Goal: Transaction & Acquisition: Obtain resource

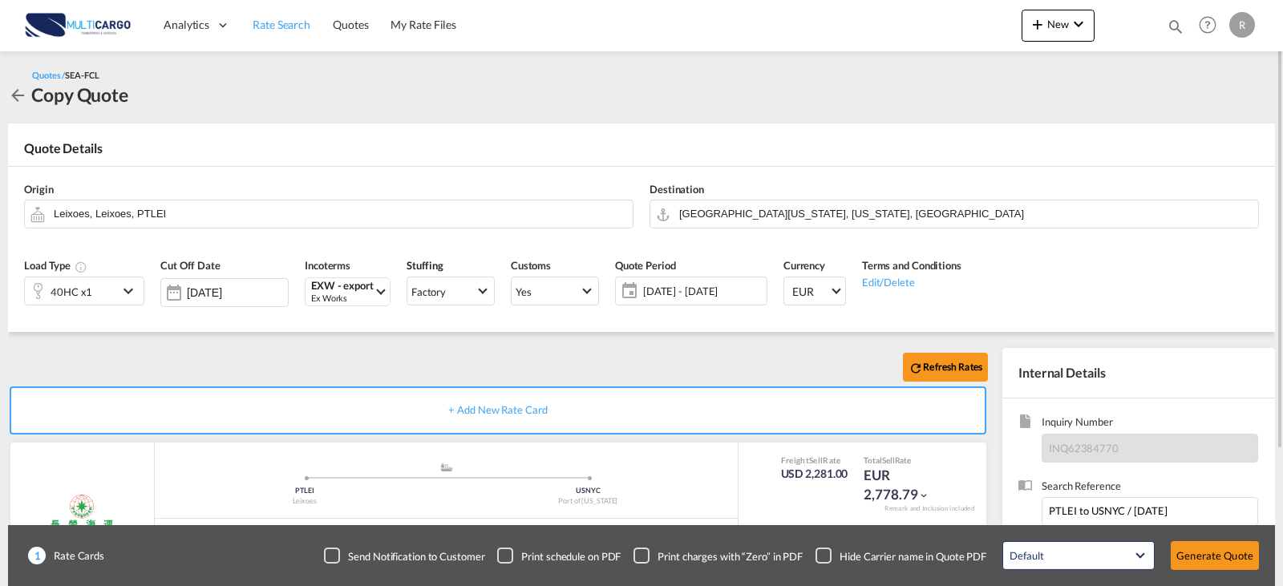
click at [278, 22] on span "Rate Search" at bounding box center [282, 25] width 58 height 14
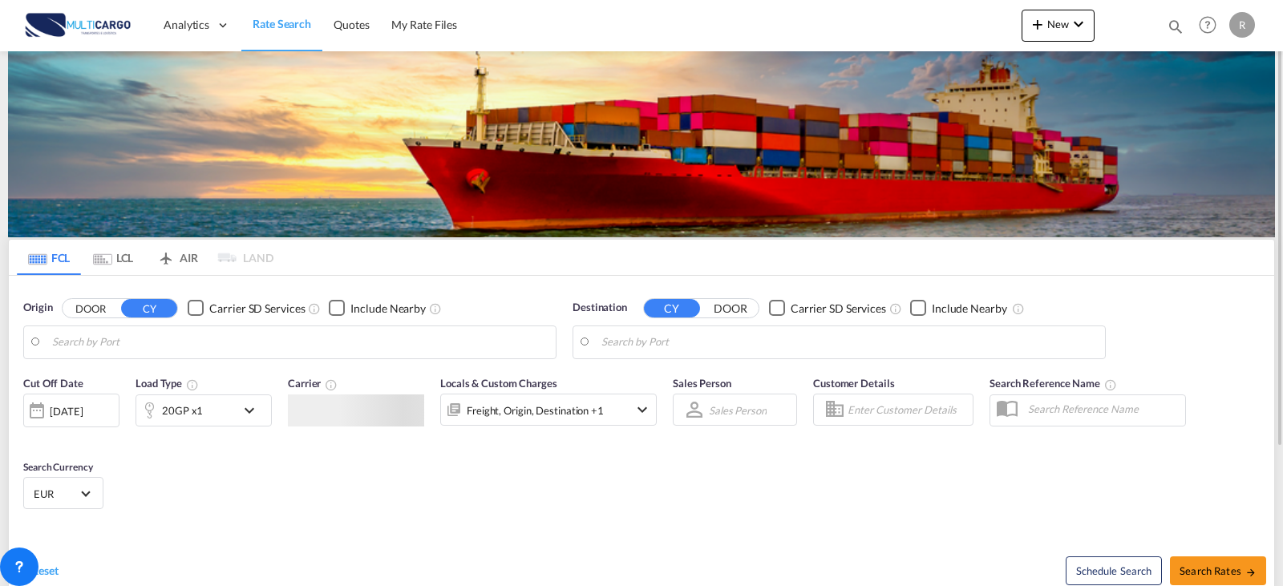
type input "Leixoes, PTLEI"
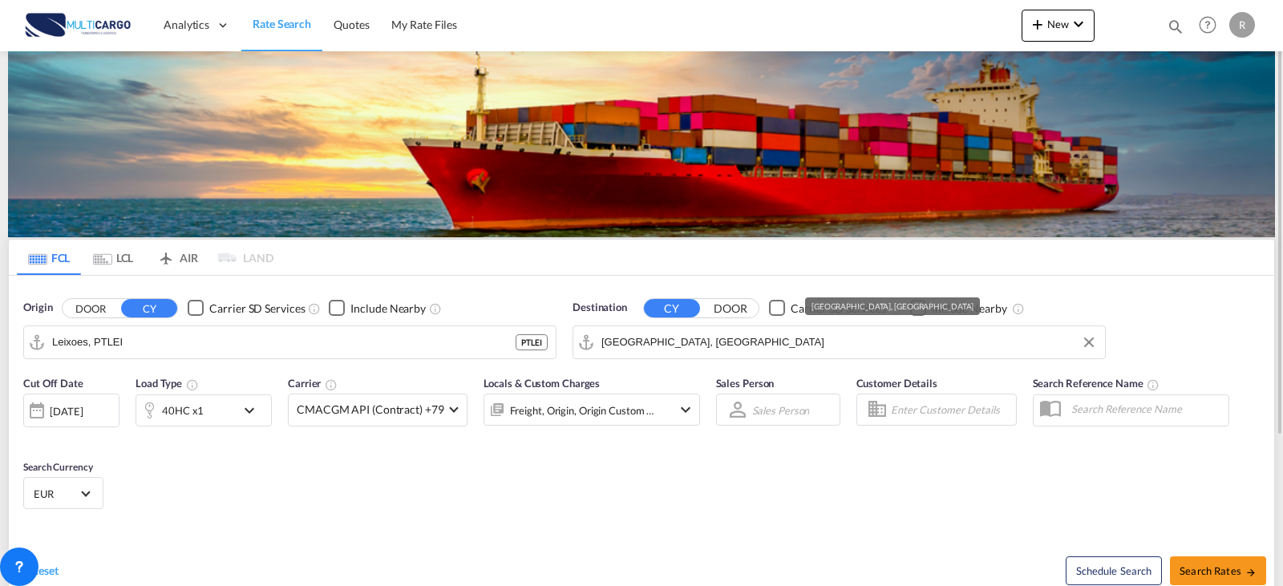
click at [708, 339] on input "[GEOGRAPHIC_DATA], [GEOGRAPHIC_DATA]" at bounding box center [849, 342] width 496 height 24
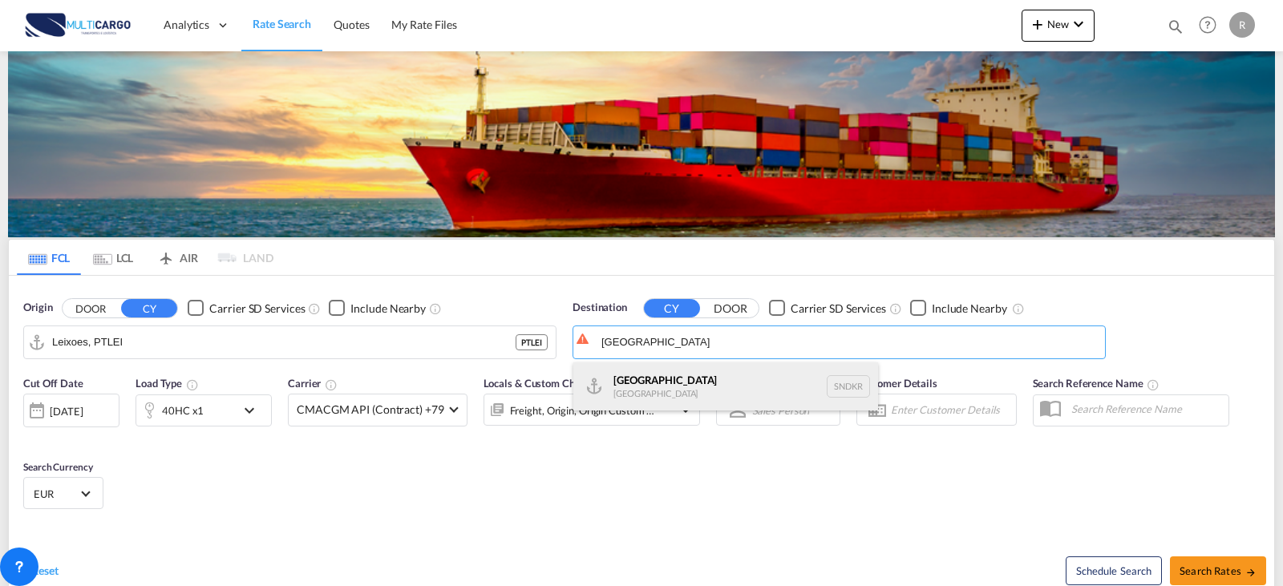
click at [683, 378] on div "Dakar [GEOGRAPHIC_DATA] SNDKR" at bounding box center [725, 386] width 305 height 48
type input "[GEOGRAPHIC_DATA], SNDKR"
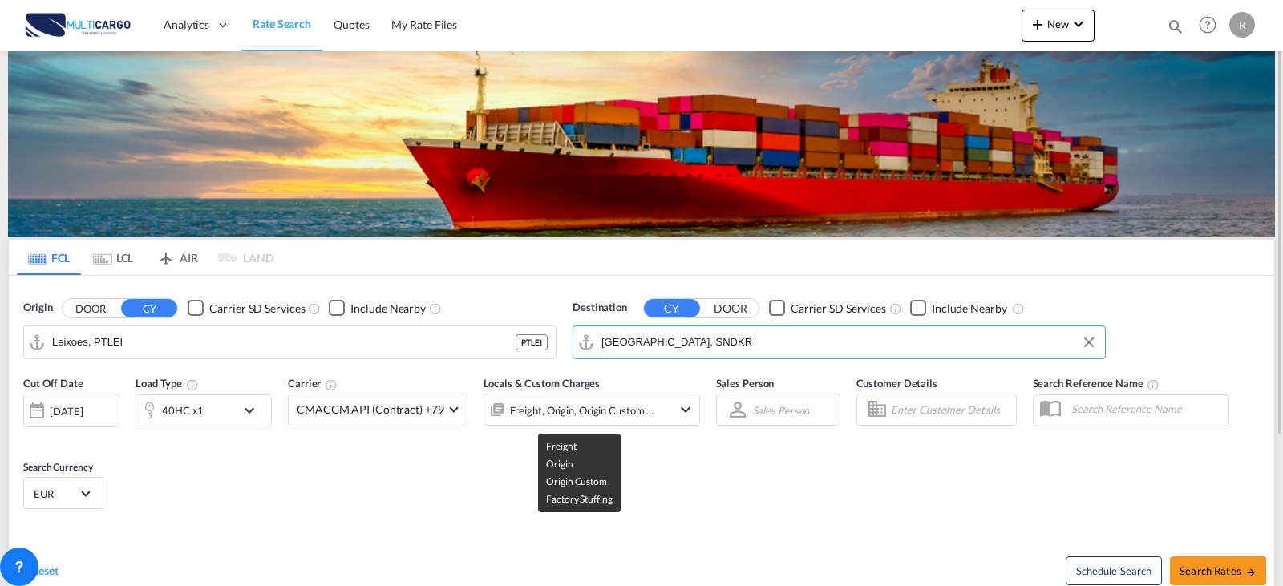
click at [626, 412] on div "Freight, Origin, Origin Custom +1" at bounding box center [583, 410] width 146 height 22
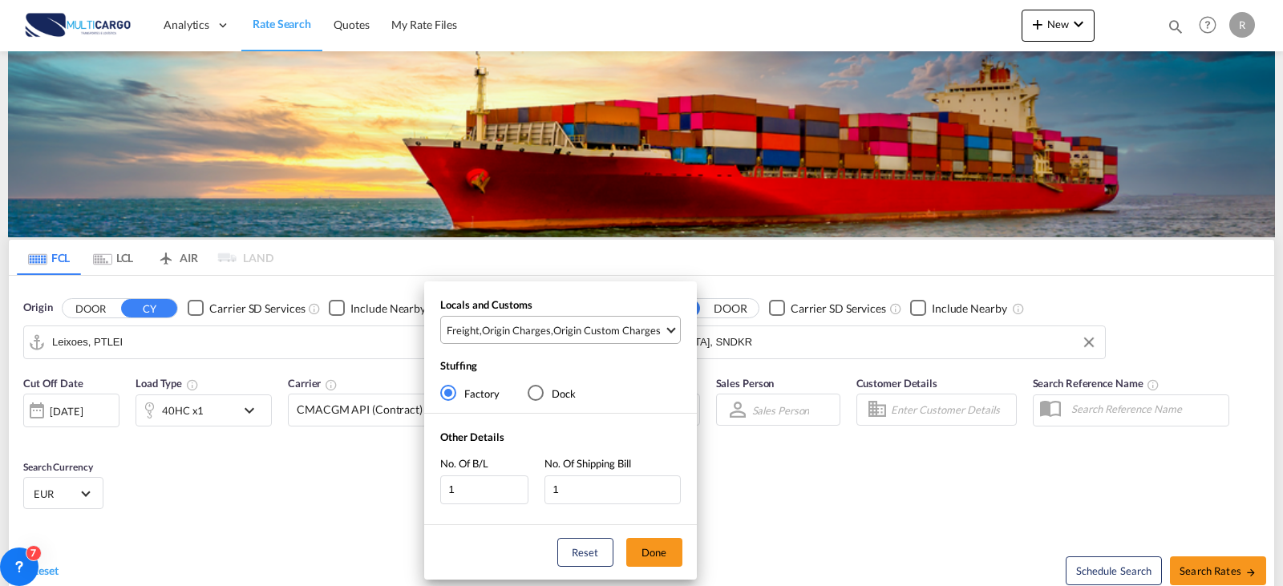
click at [551, 329] on span "Freight , Origin Charges , Origin Custom Charges" at bounding box center [555, 330] width 217 height 14
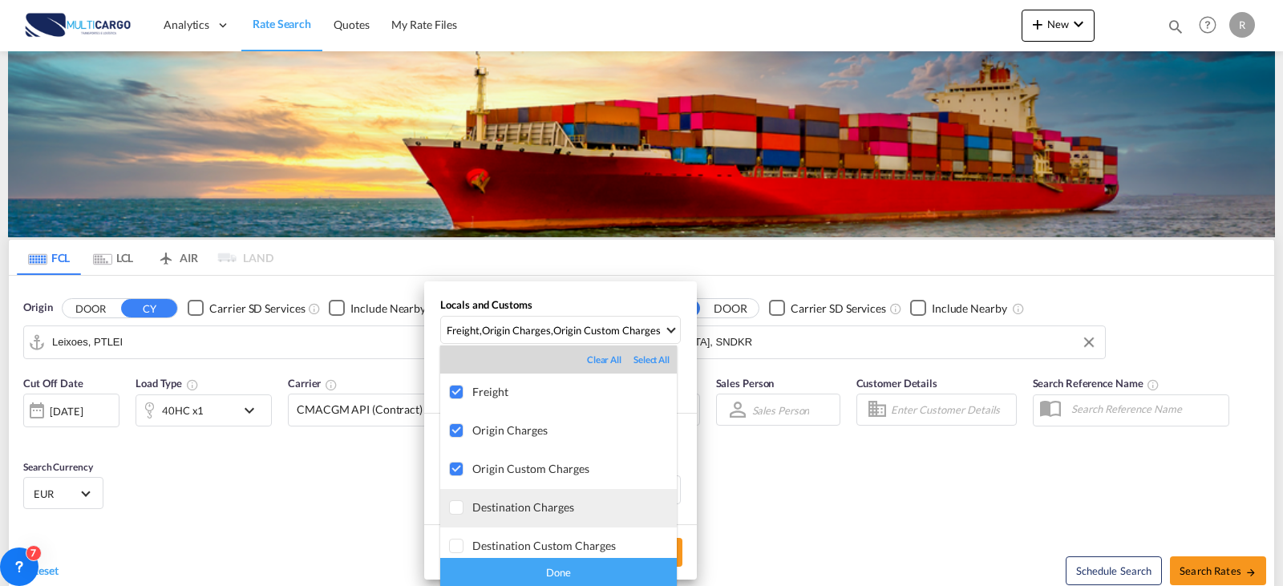
click at [551, 503] on div "Destination Charges" at bounding box center [574, 507] width 204 height 14
click at [589, 573] on div "Done" at bounding box center [558, 572] width 237 height 28
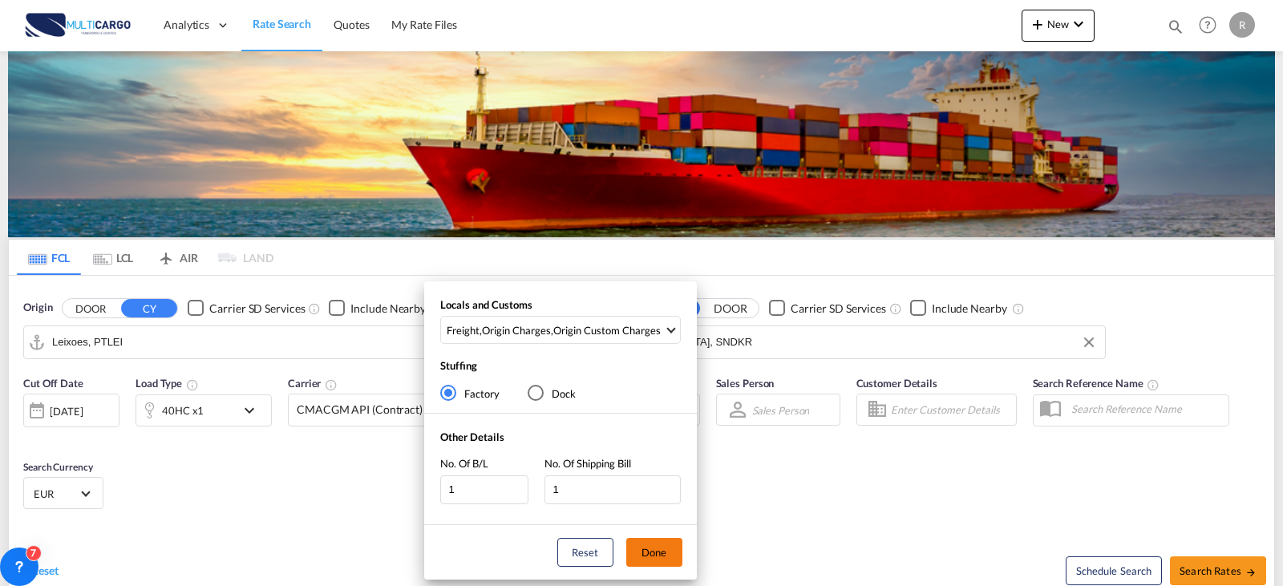
click at [650, 557] on button "Done" at bounding box center [654, 552] width 56 height 29
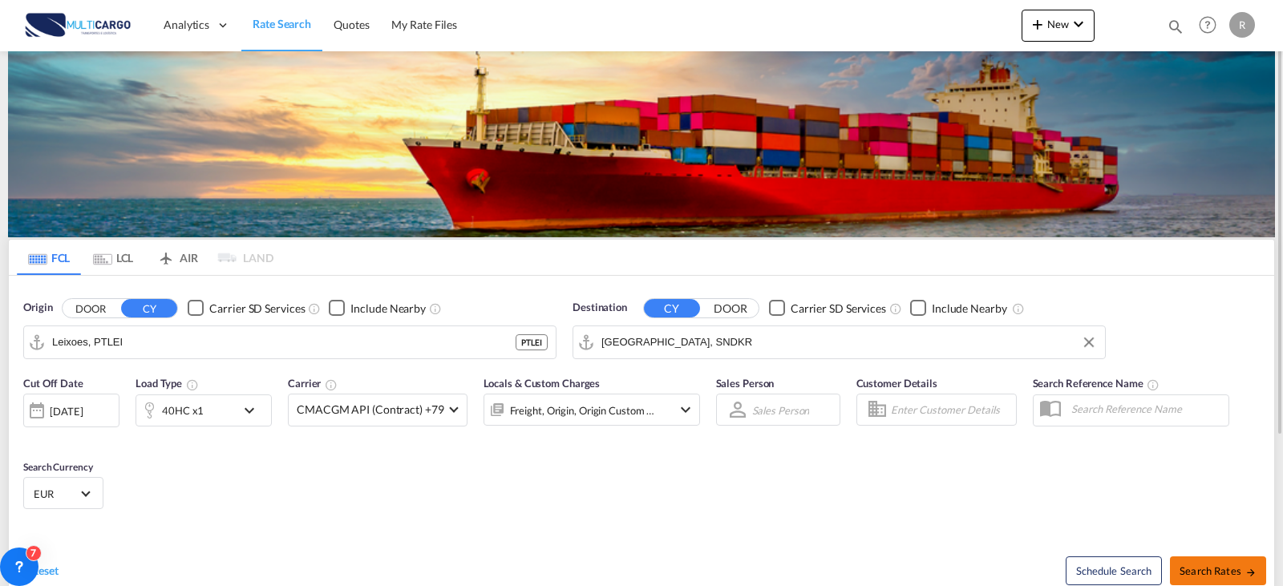
click at [1253, 560] on button "Search Rates" at bounding box center [1218, 570] width 96 height 29
type input "PTLEI to SNDKR / [DATE]"
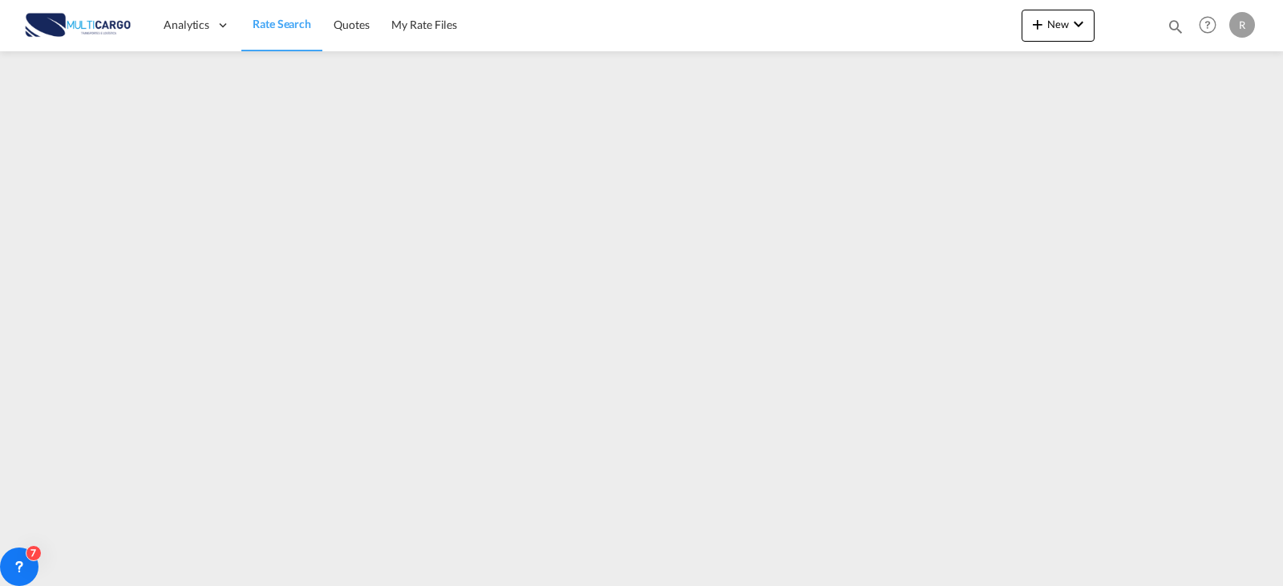
click at [768, 35] on div "Analytics Reports Dashboard Rate Search Quotes My Rate Files New Rates Ratecard" at bounding box center [641, 25] width 1235 height 50
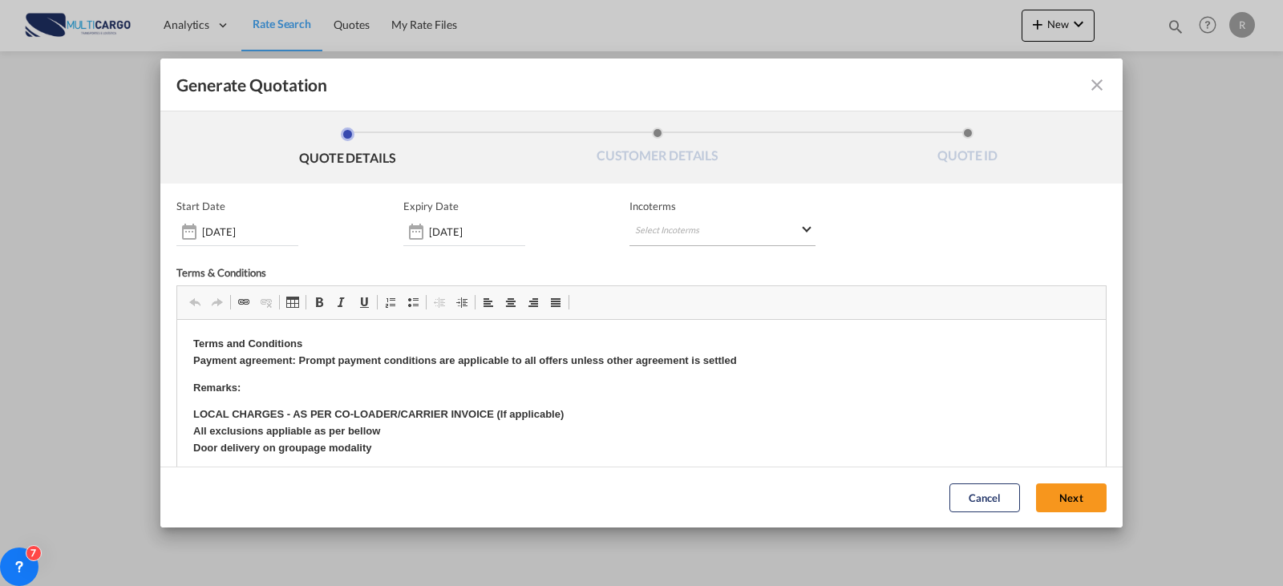
click at [678, 228] on md-select "Select Incoterms CIP - export Carriage and Insurance Paid to EXW - import Ex Wo…" at bounding box center [722, 231] width 186 height 29
type md-option "[object Object]"
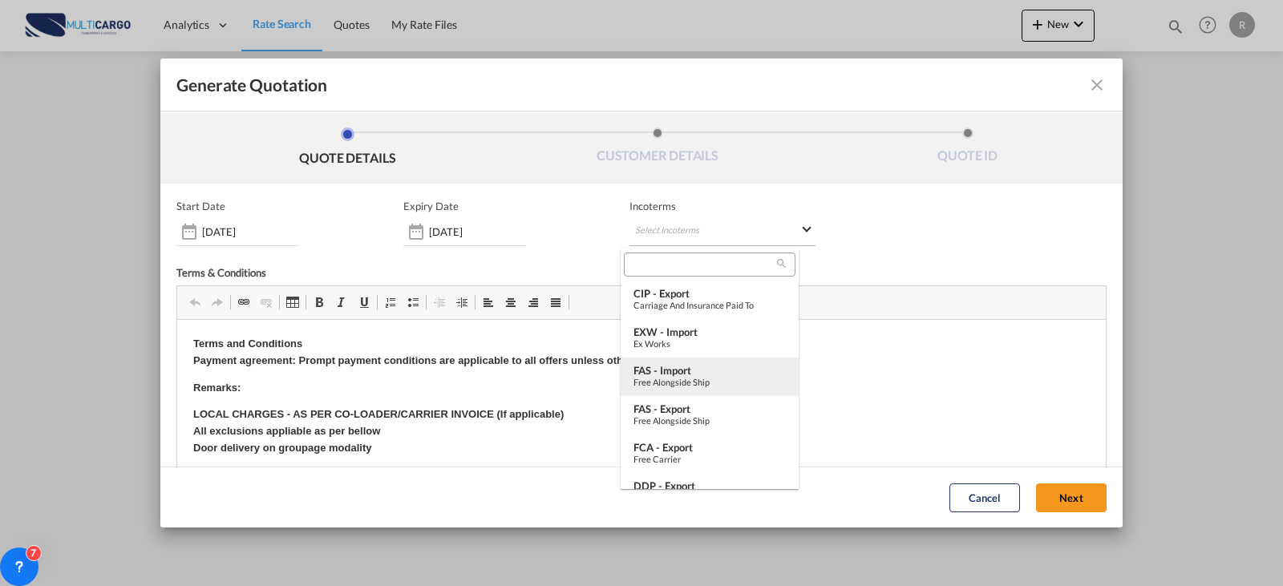
type md-option "[object Object]"
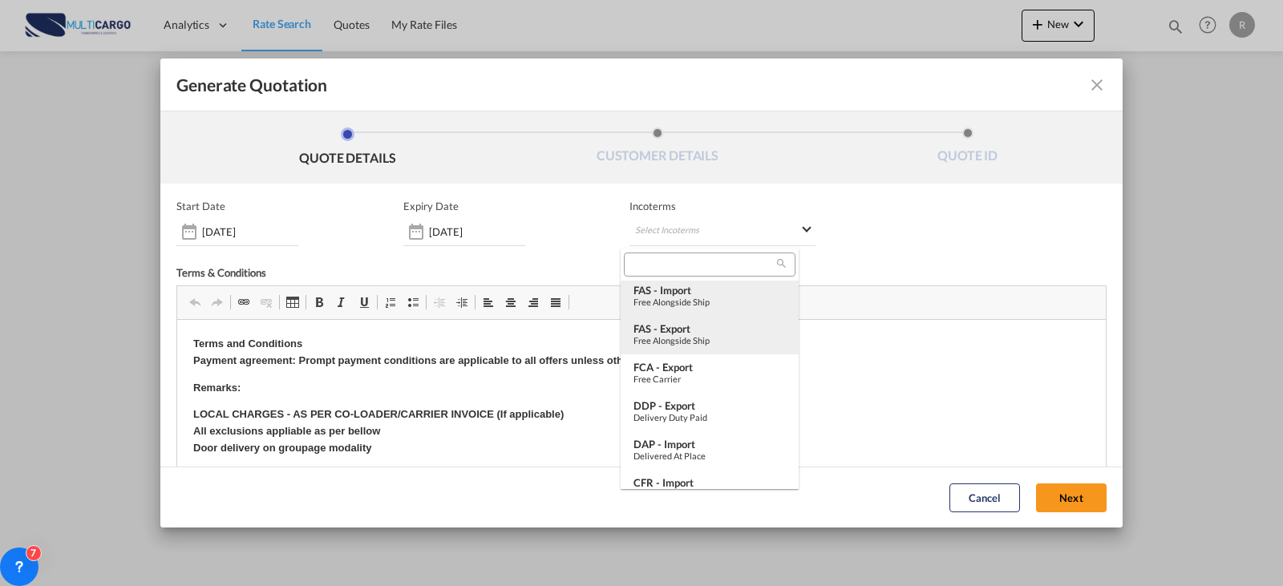
scroll to position [160, 0]
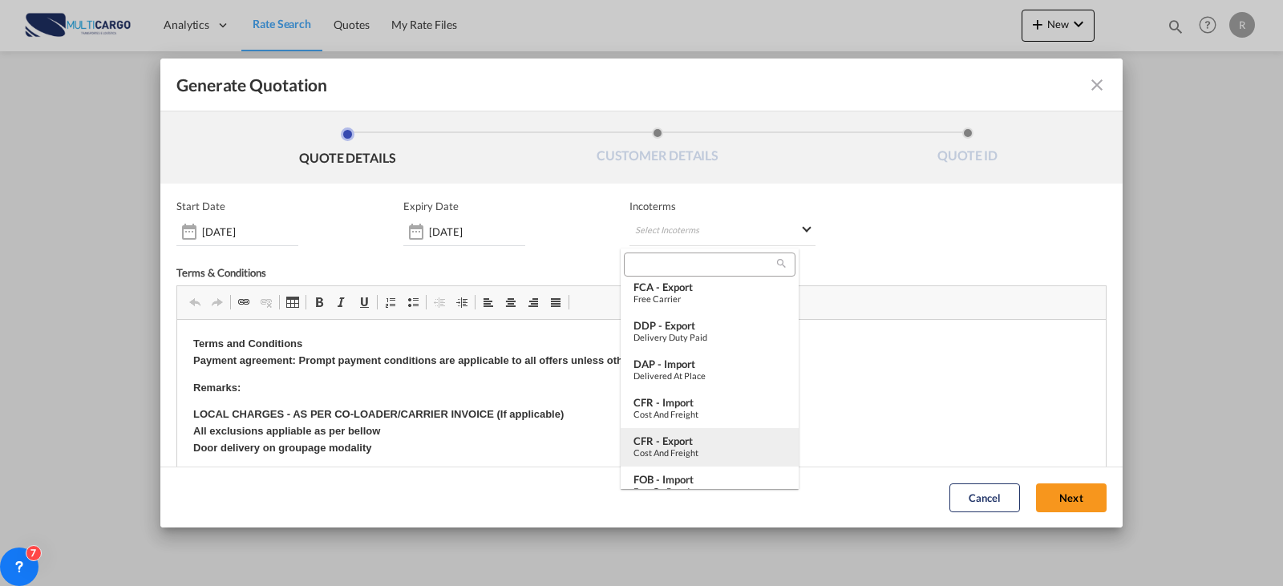
click at [702, 438] on div "CFR - export" at bounding box center [709, 441] width 152 height 13
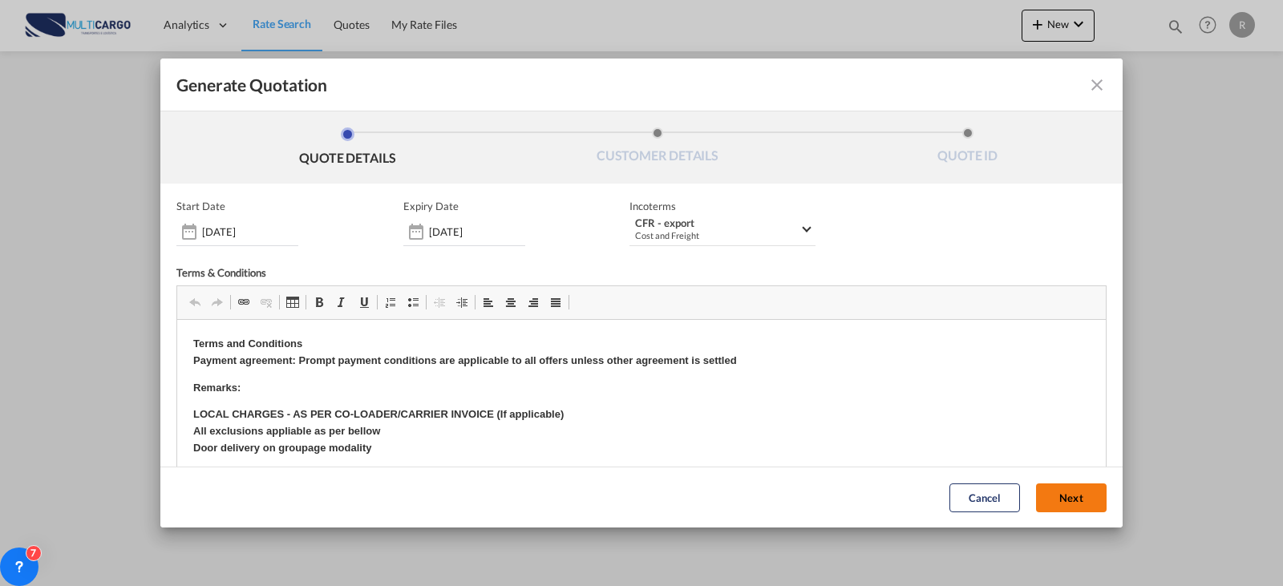
click at [1036, 491] on button "Next" at bounding box center [1071, 498] width 71 height 29
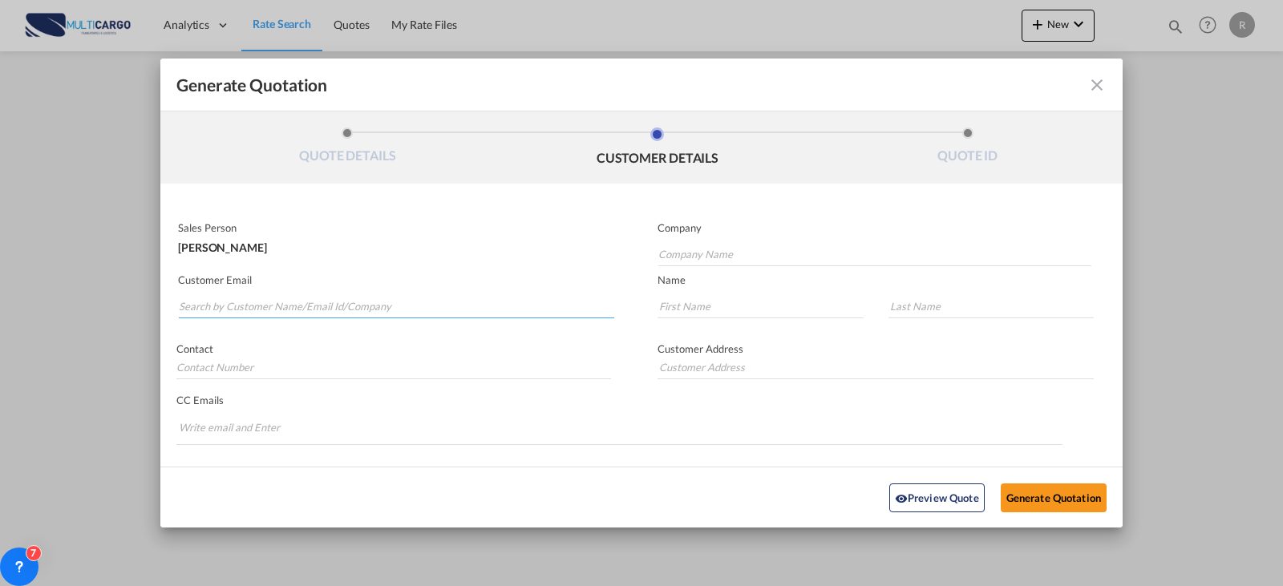
click at [323, 305] on input "Search by Customer Name/Email Id/Company" at bounding box center [396, 306] width 435 height 24
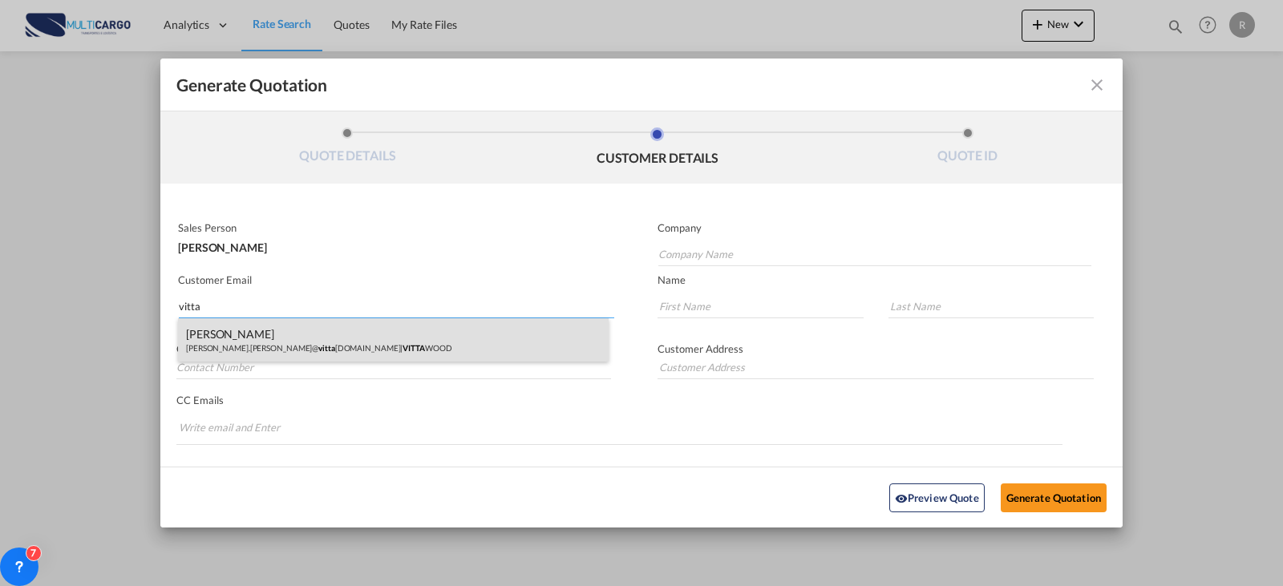
type input "vitta"
click at [362, 345] on div "[PERSON_NAME] [PERSON_NAME].[PERSON_NAME]@ vitta [DOMAIN_NAME] | [PERSON_NAME]" at bounding box center [393, 339] width 431 height 43
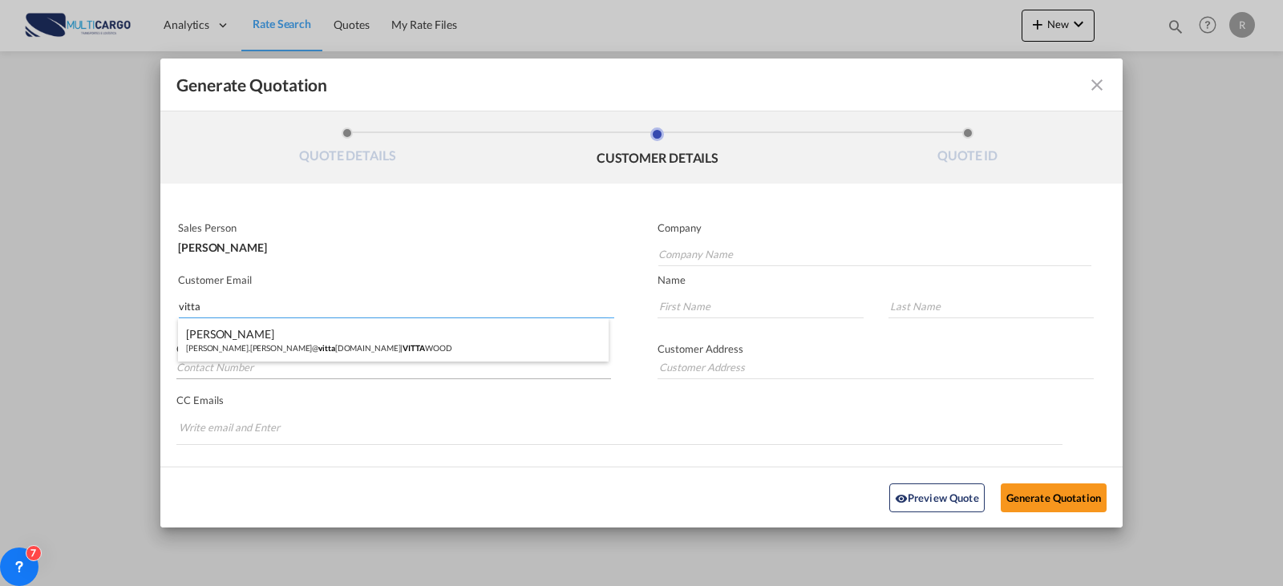
type input "VITTAWOOD"
type input "[PERSON_NAME][EMAIL_ADDRESS][PERSON_NAME][DOMAIN_NAME]"
type input "[PERSON_NAME]"
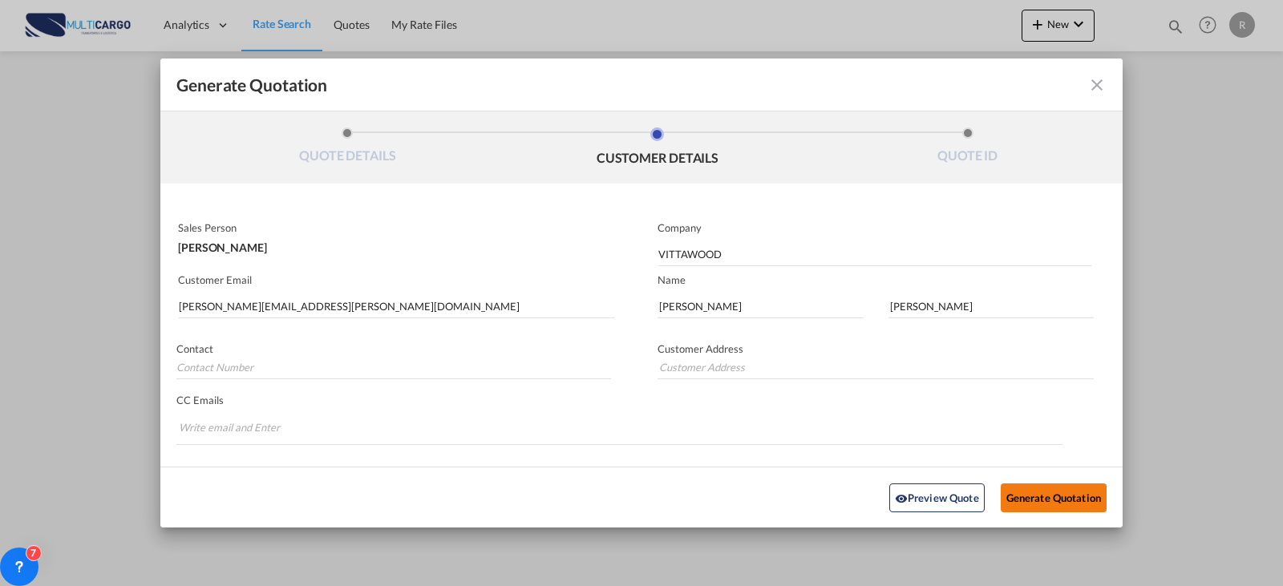
click at [1030, 499] on button "Generate Quotation" at bounding box center [1054, 497] width 106 height 29
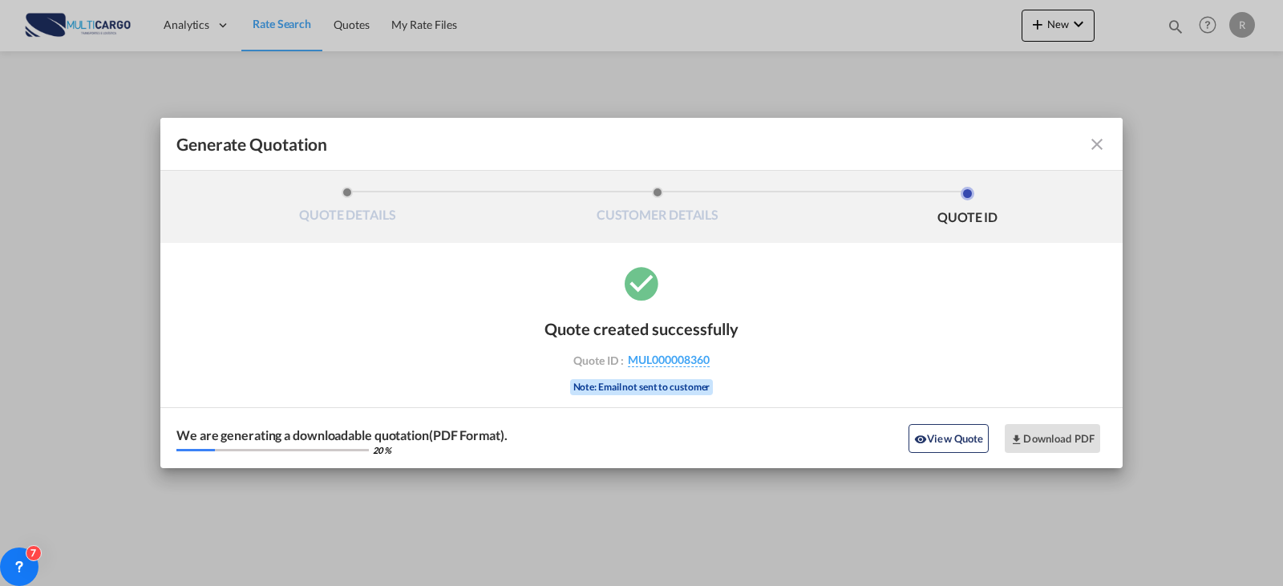
click at [966, 435] on button "View Quote" at bounding box center [949, 438] width 80 height 29
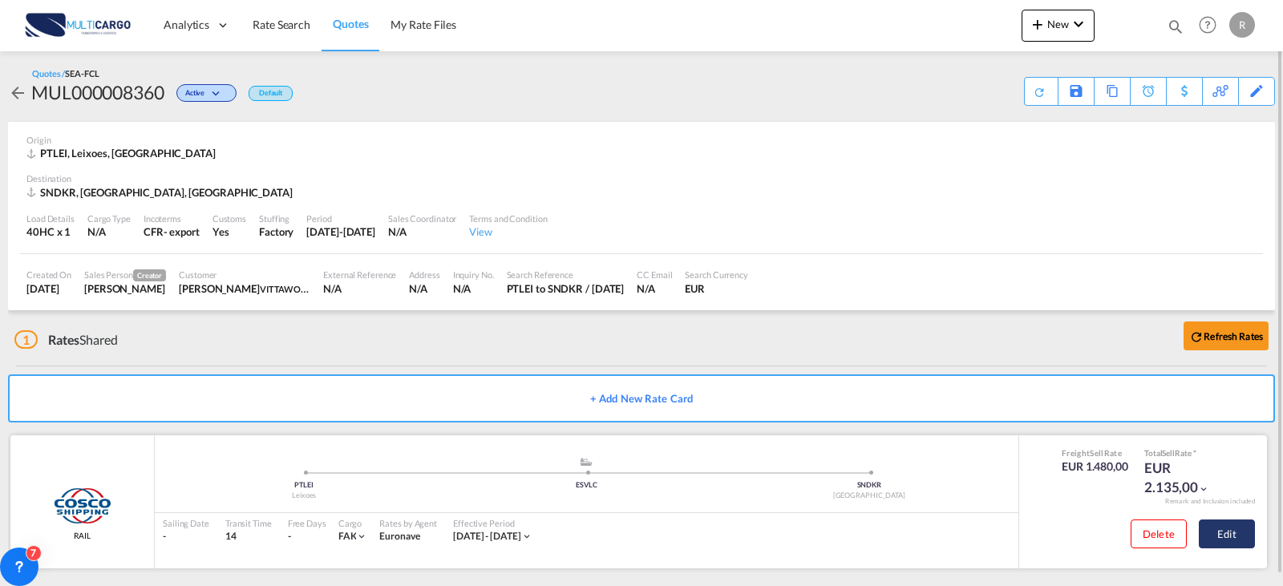
click at [1232, 538] on button "Edit" at bounding box center [1227, 534] width 56 height 29
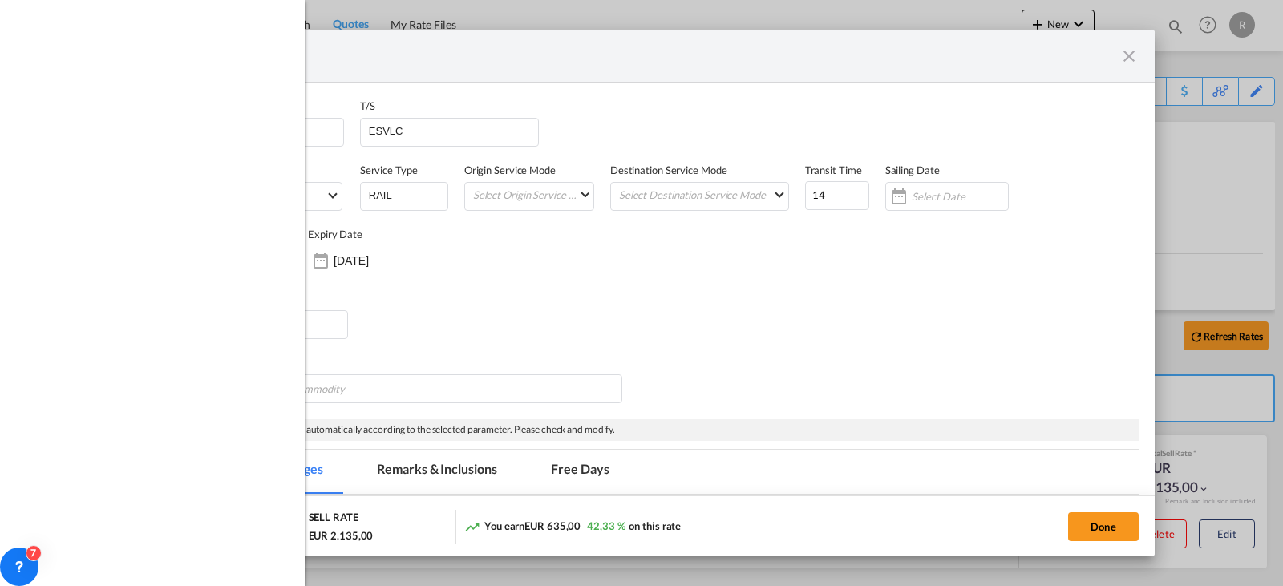
select select "per container"
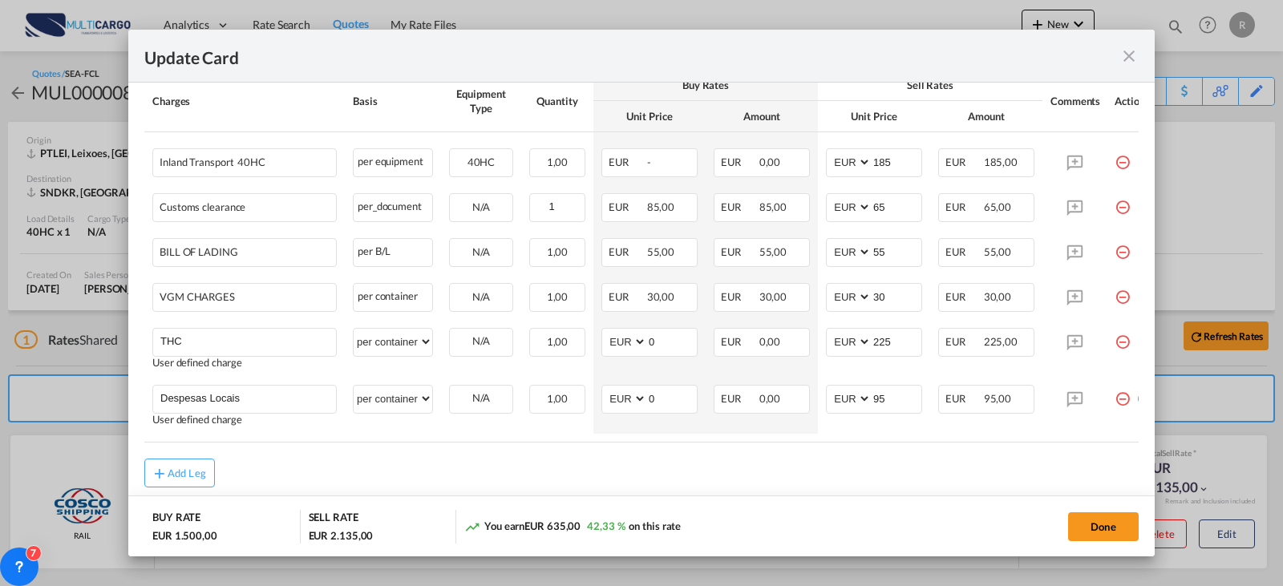
scroll to position [0, 34]
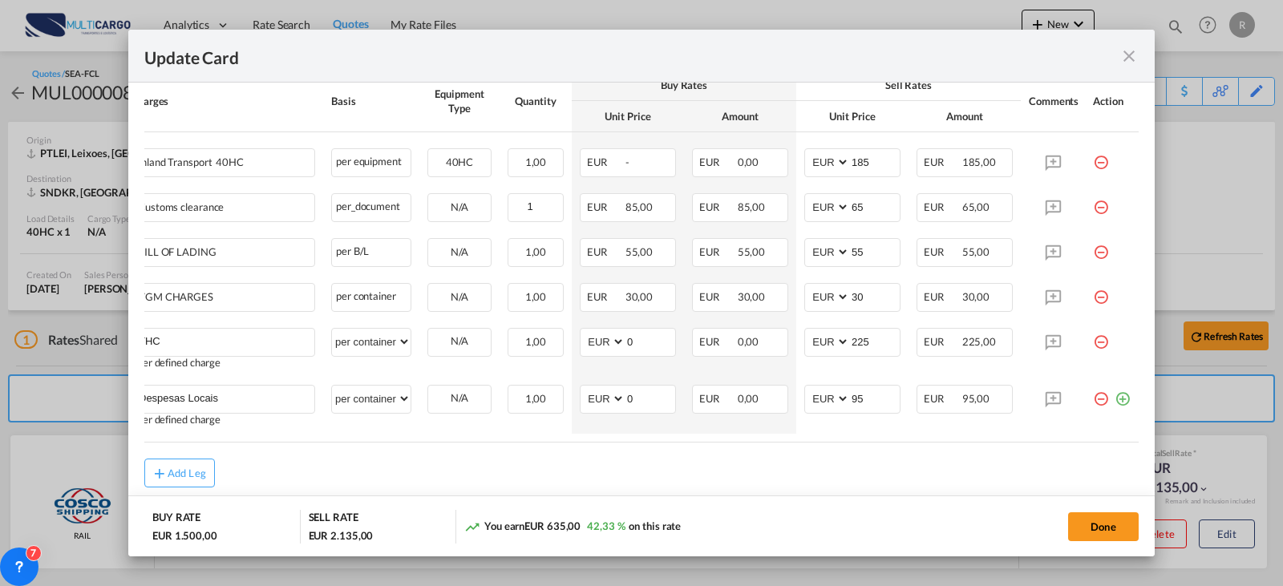
drag, startPoint x: 893, startPoint y: 454, endPoint x: 951, endPoint y: 454, distance: 57.7
click at [951, 443] on div "Charges Basis Equipment Type Quantity Buy Rates Sell Rates Comments Action Unit…" at bounding box center [641, 256] width 994 height 373
click at [1118, 521] on button "Done" at bounding box center [1103, 526] width 71 height 29
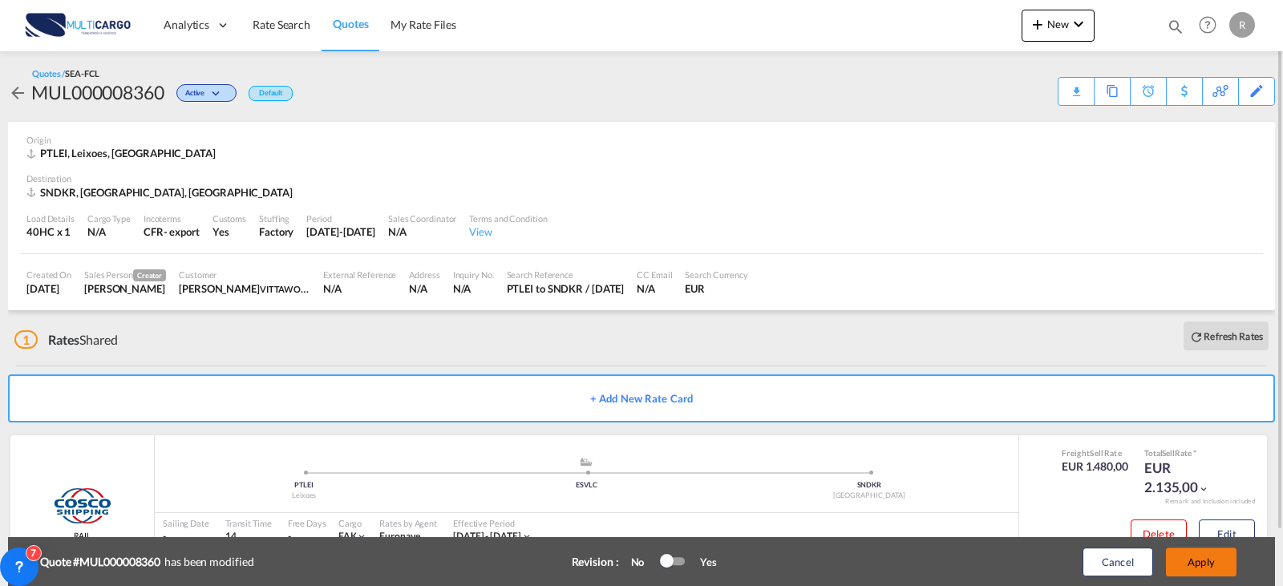
click at [1195, 562] on button "Apply" at bounding box center [1201, 562] width 71 height 29
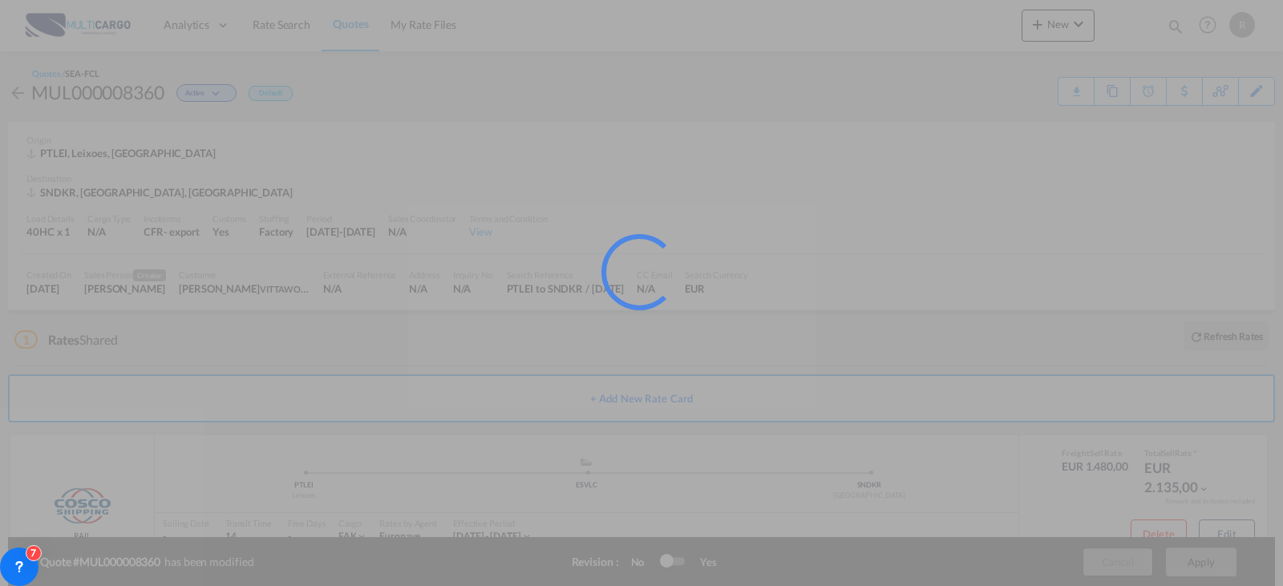
click at [1014, 321] on div at bounding box center [641, 293] width 1283 height 586
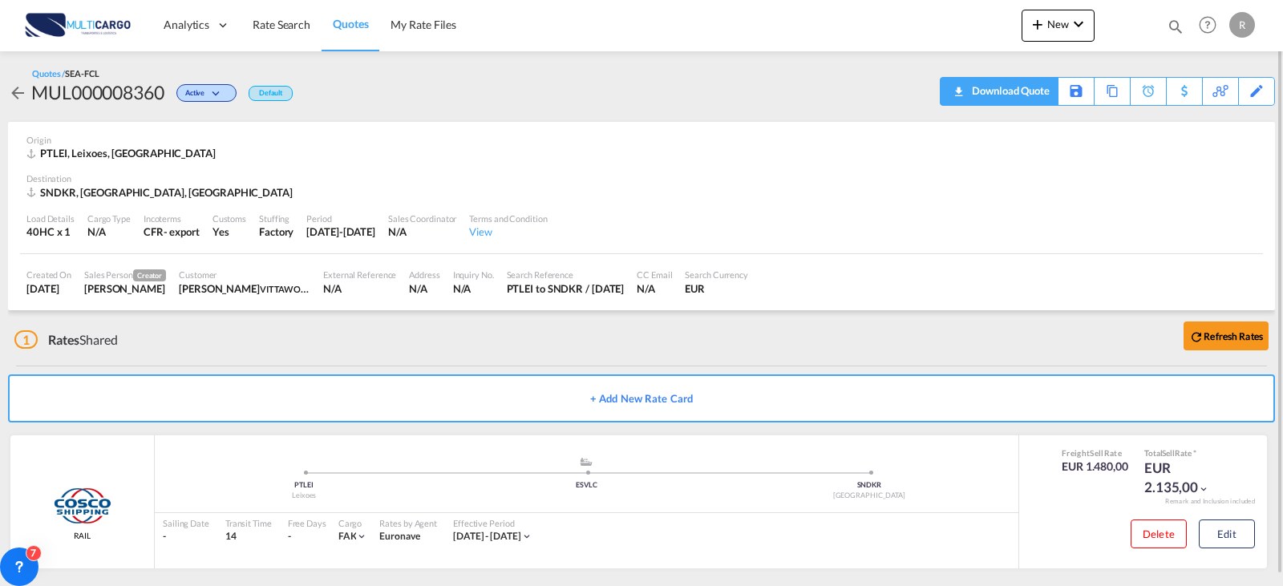
click at [1035, 93] on div "Download Quote" at bounding box center [1009, 91] width 82 height 26
click at [265, 25] on span "Rate Search" at bounding box center [282, 25] width 58 height 14
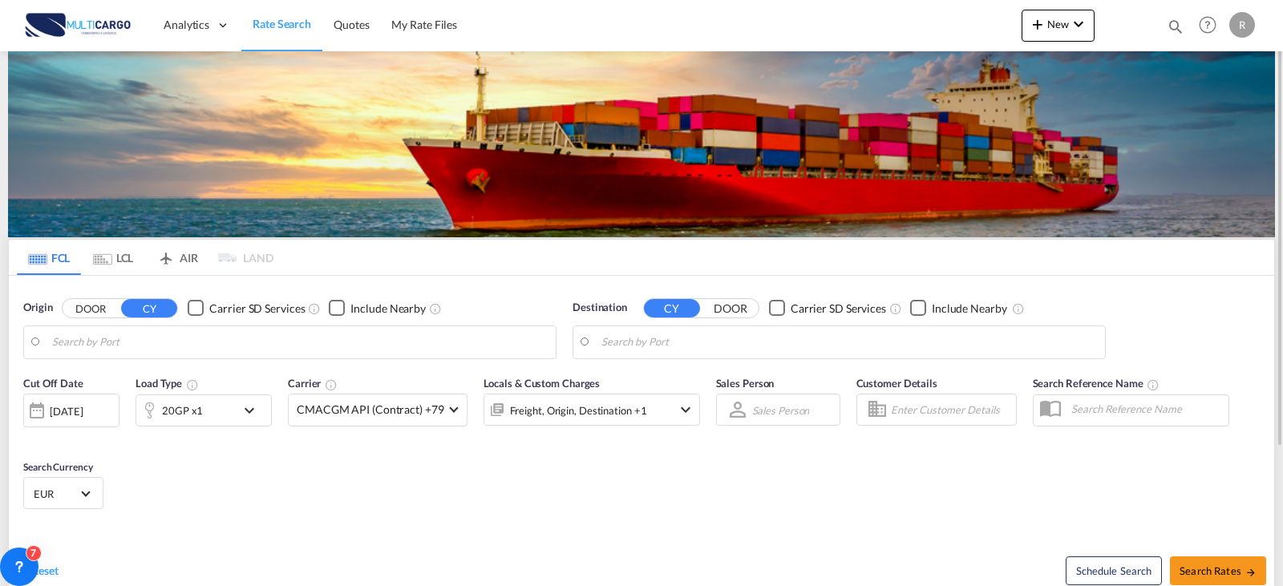
type input "Leixoes, PTLEI"
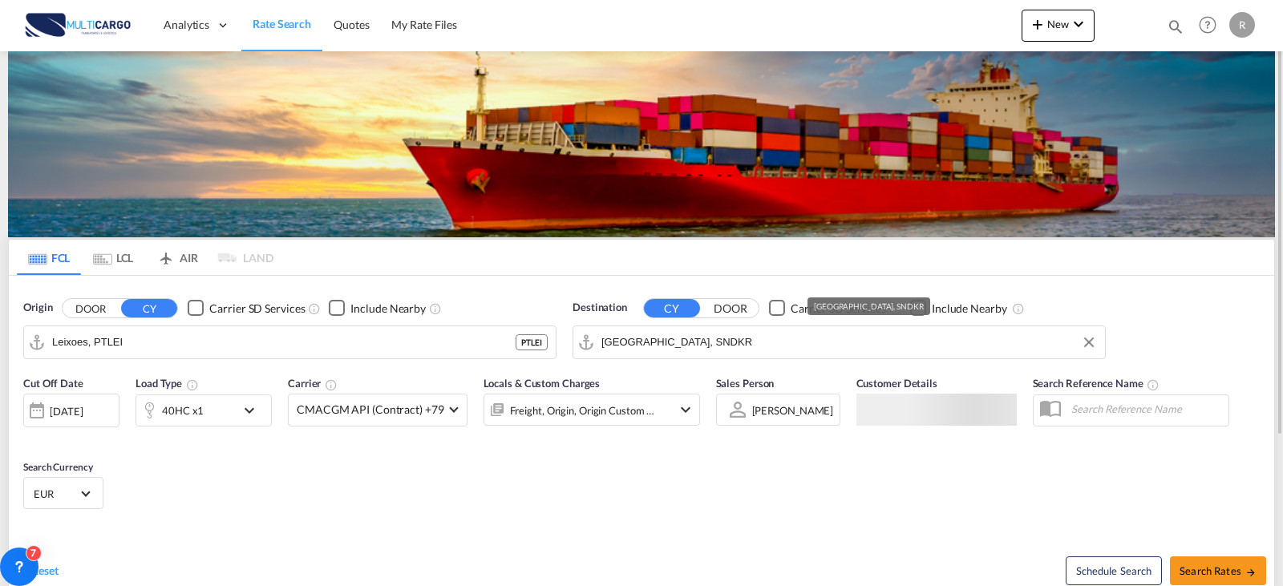
click at [671, 340] on input "[GEOGRAPHIC_DATA], SNDKR" at bounding box center [849, 342] width 496 height 24
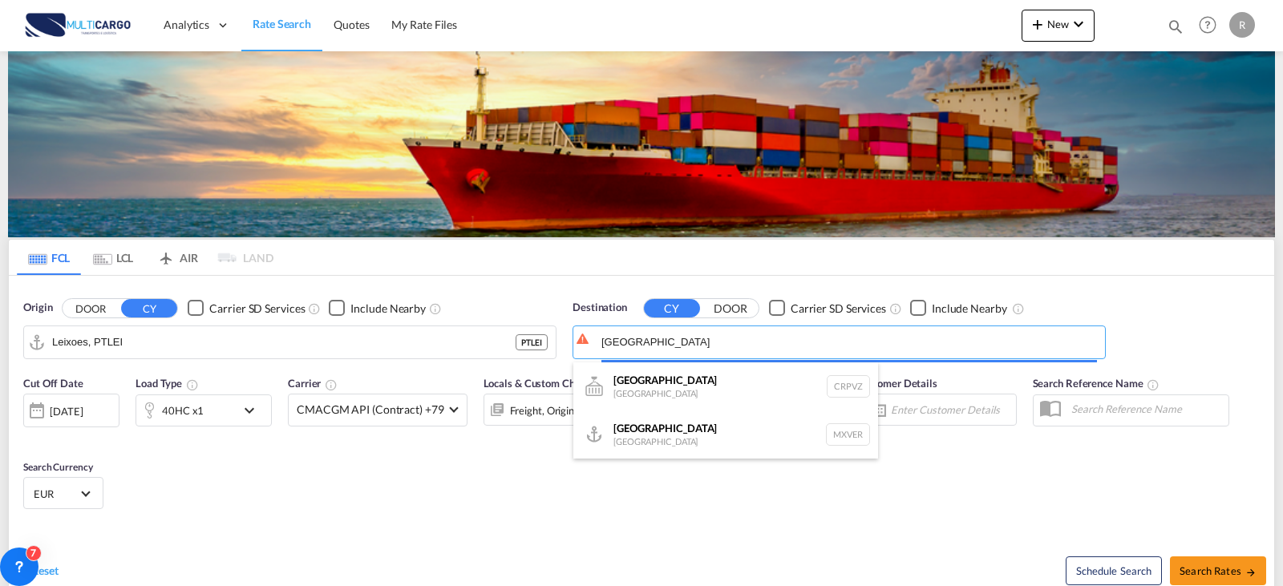
drag, startPoint x: 675, startPoint y: 347, endPoint x: 513, endPoint y: 361, distance: 162.5
click at [513, 361] on body "Analytics Reports Dashboard Rate Search Quotes My Rate Files Analytics" at bounding box center [641, 293] width 1283 height 586
drag, startPoint x: 702, startPoint y: 330, endPoint x: 570, endPoint y: 334, distance: 132.3
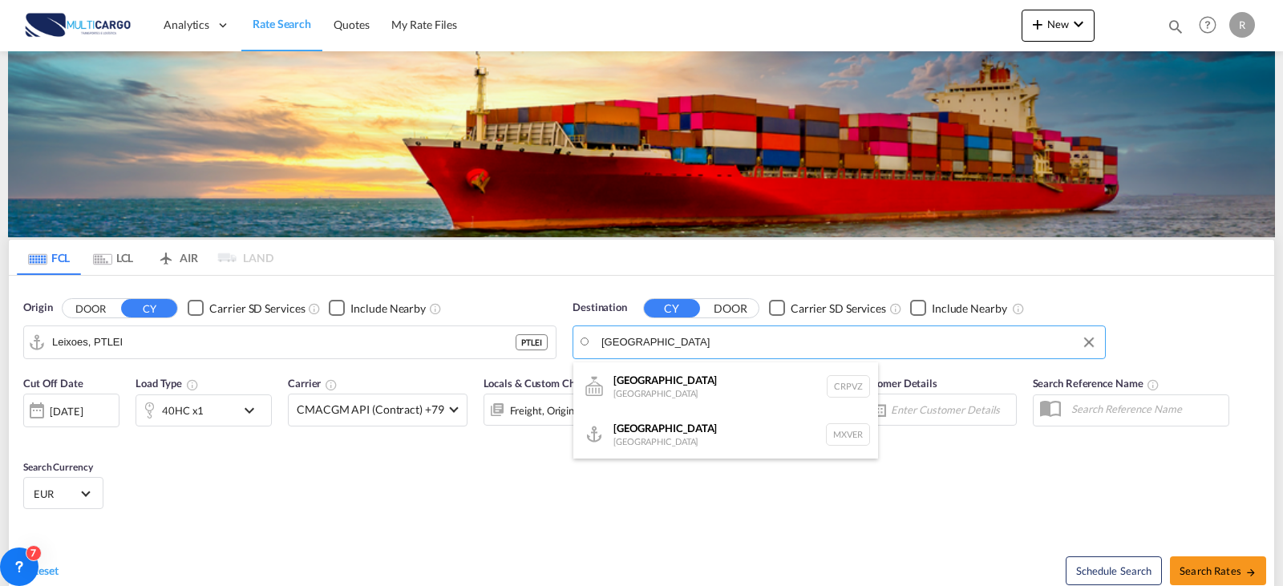
drag, startPoint x: 650, startPoint y: 338, endPoint x: 671, endPoint y: 350, distance: 24.8
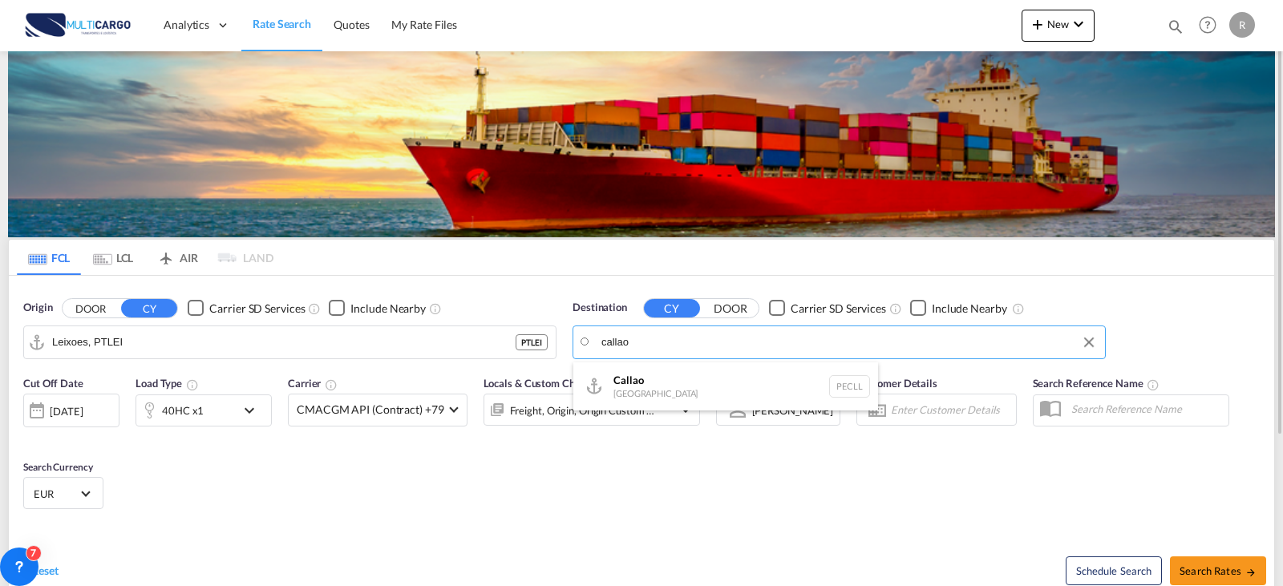
click at [711, 380] on div "Callao [GEOGRAPHIC_DATA] PECLL" at bounding box center [725, 386] width 305 height 48
type input "Callao, PECLL"
drag, startPoint x: 621, startPoint y: 548, endPoint x: 608, endPoint y: 526, distance: 25.9
click at [616, 538] on div "Reset" at bounding box center [331, 558] width 629 height 44
click at [1220, 580] on button "Search Rates" at bounding box center [1218, 570] width 96 height 29
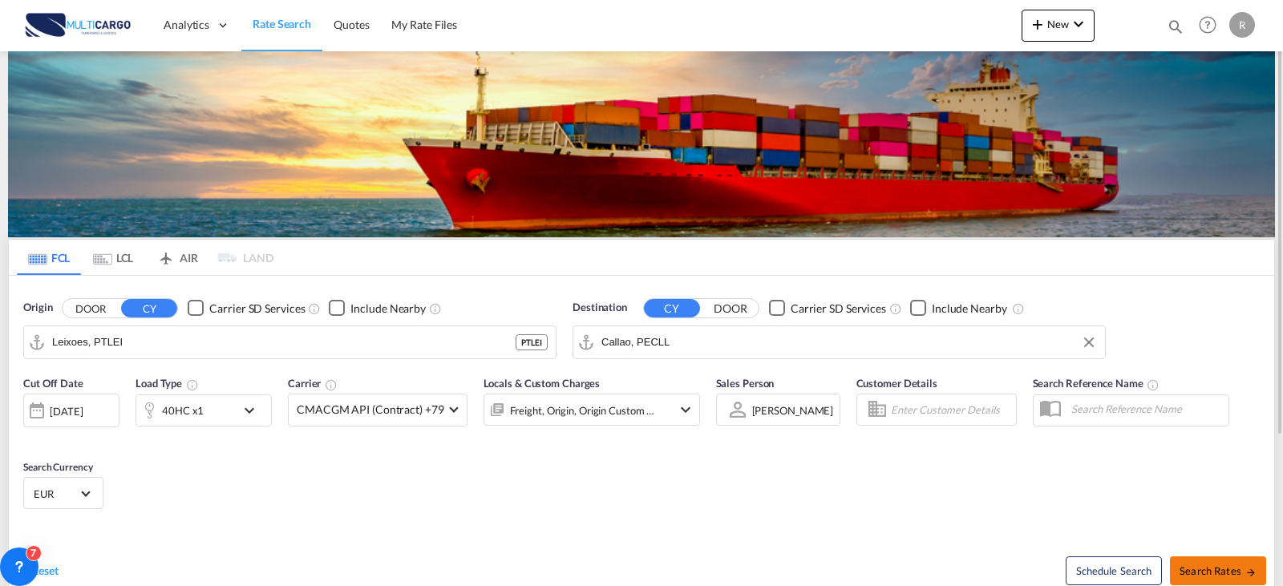
type input "PTLEI to PECLL / [DATE]"
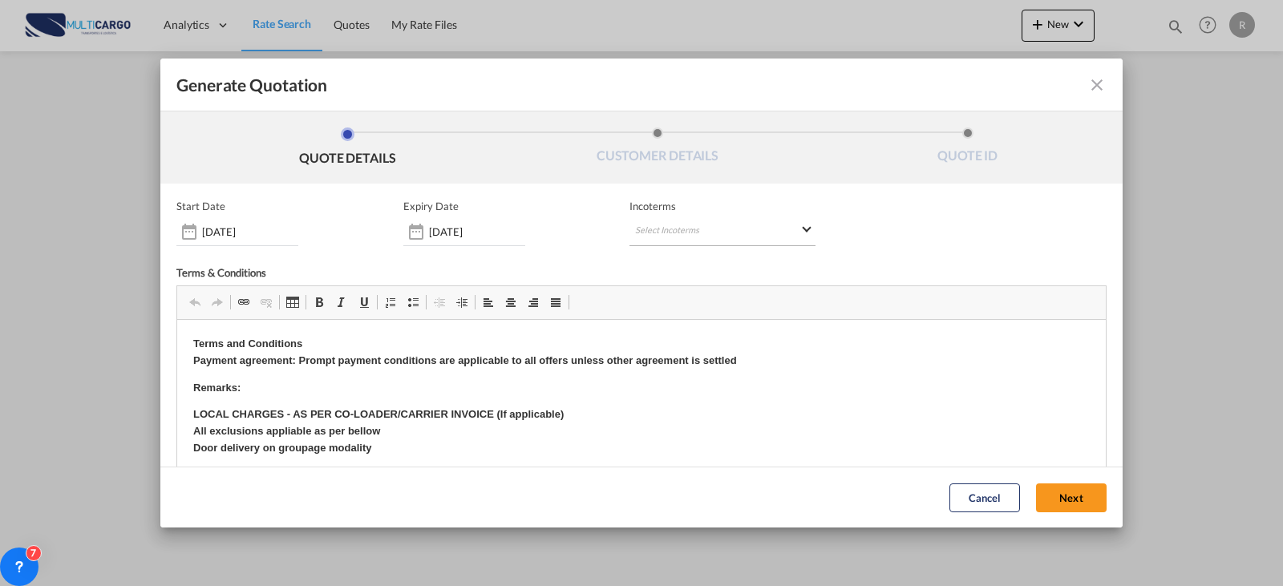
click at [641, 228] on md-select "Select Incoterms CIP - export Carriage and Insurance Paid to EXW - import Ex Wo…" at bounding box center [722, 231] width 186 height 29
type md-option "[object Object]"
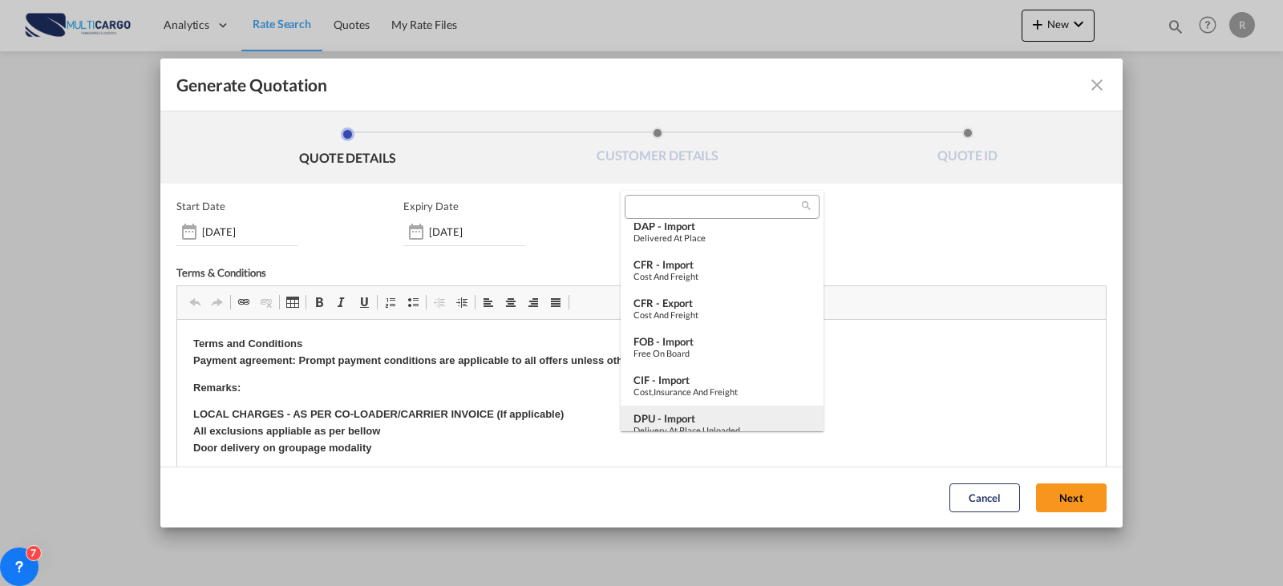
scroll to position [321, 0]
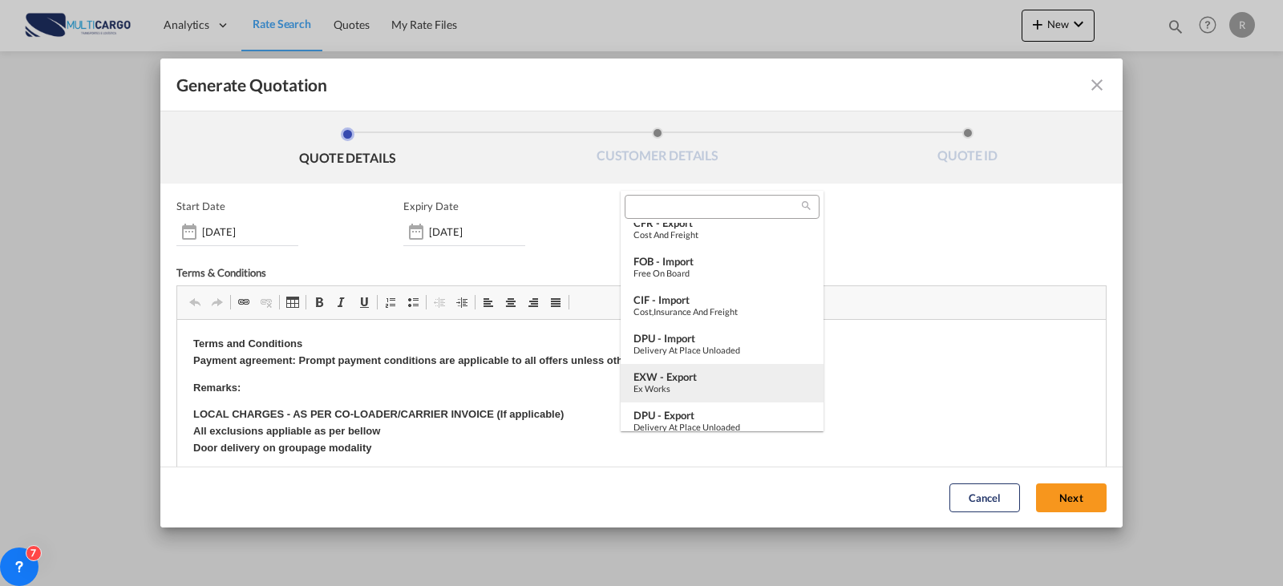
click at [684, 385] on div "Ex Works" at bounding box center [721, 388] width 177 height 10
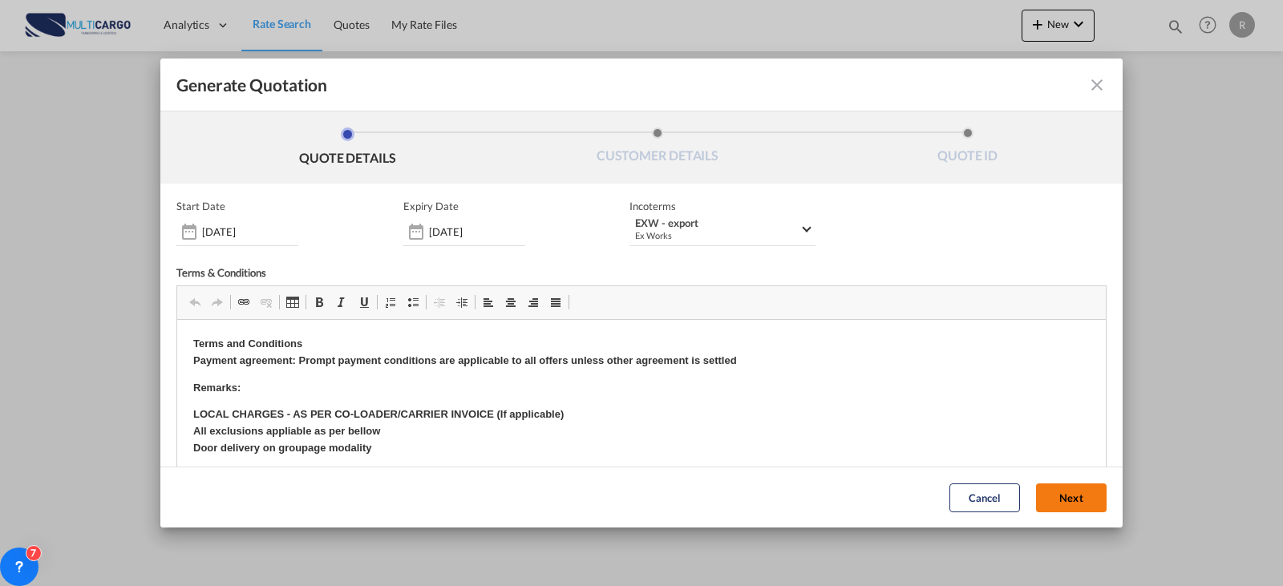
click at [1066, 512] on button "Next" at bounding box center [1071, 498] width 71 height 29
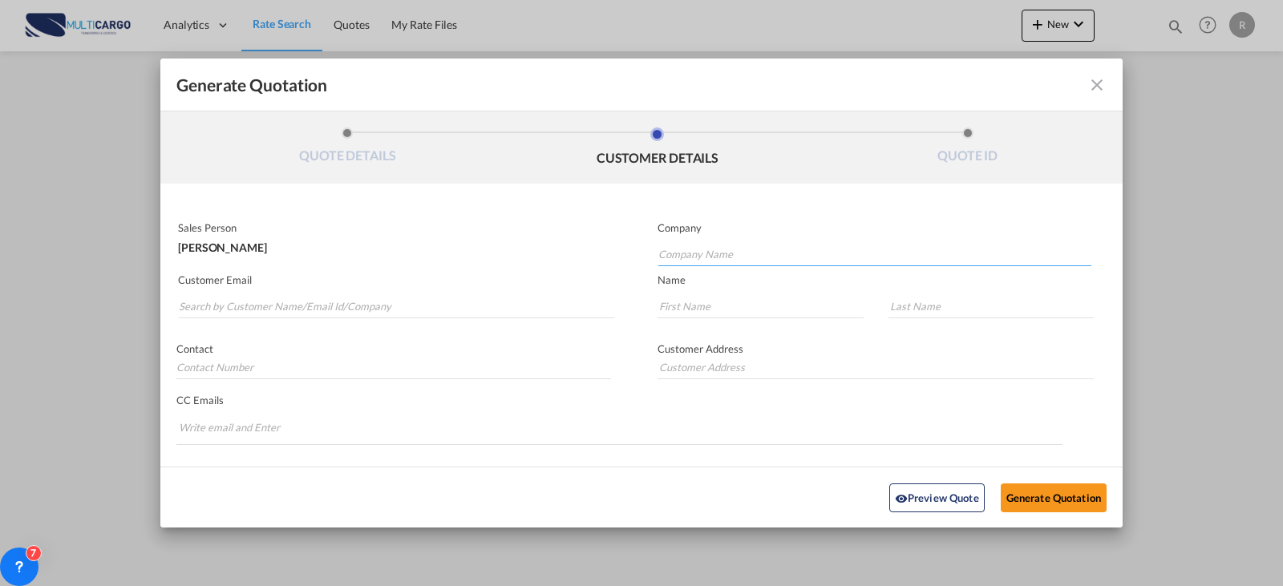
click at [782, 259] on input "Company Name" at bounding box center [874, 254] width 433 height 24
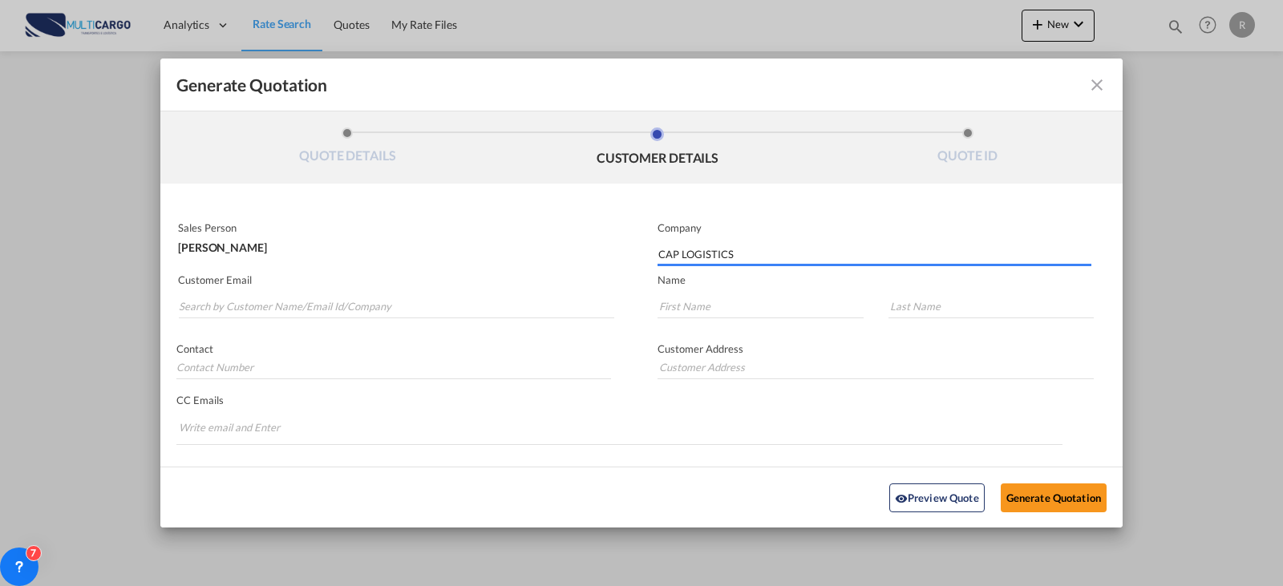
type input "CAP LOGISTICS"
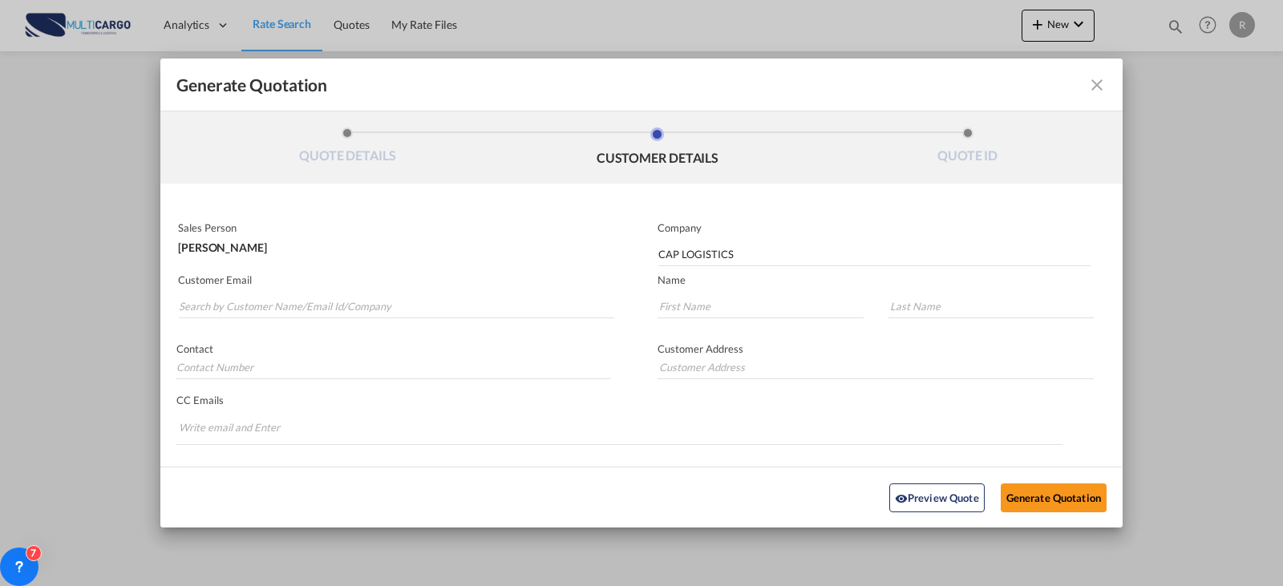
click at [313, 284] on p "Customer Email" at bounding box center [396, 279] width 436 height 13
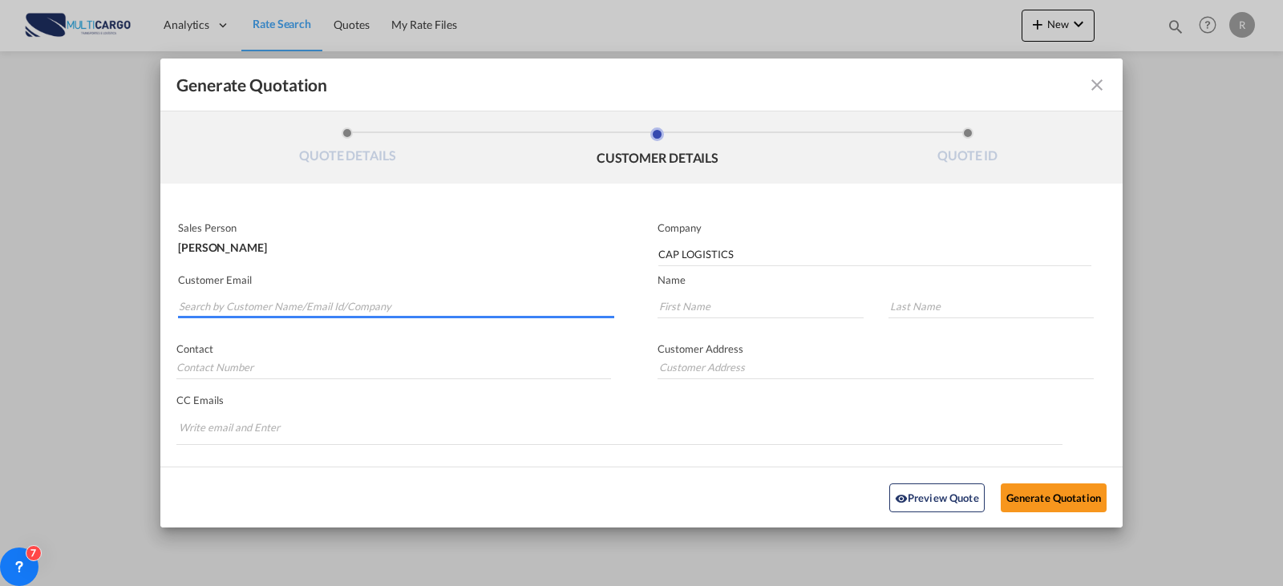
click at [313, 285] on p "Customer Email" at bounding box center [396, 279] width 436 height 13
click at [313, 296] on input "Search by Customer Name/Email Id/Company" at bounding box center [396, 306] width 435 height 24
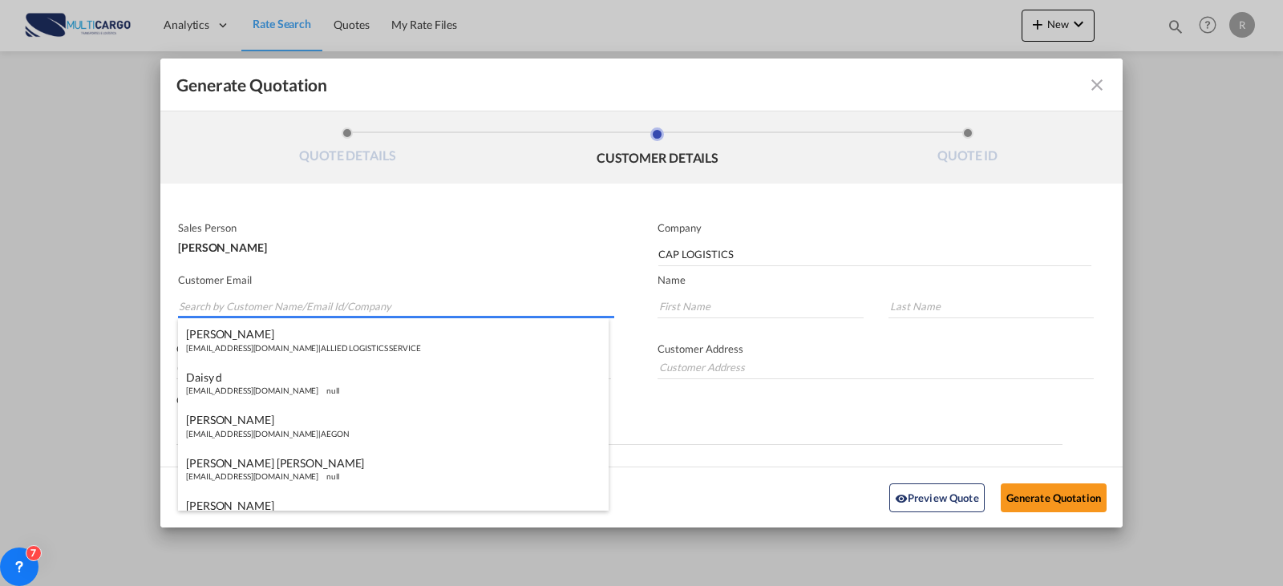
paste input "[EMAIL_ADDRESS][DOMAIN_NAME]"
type input "[EMAIL_ADDRESS][DOMAIN_NAME]"
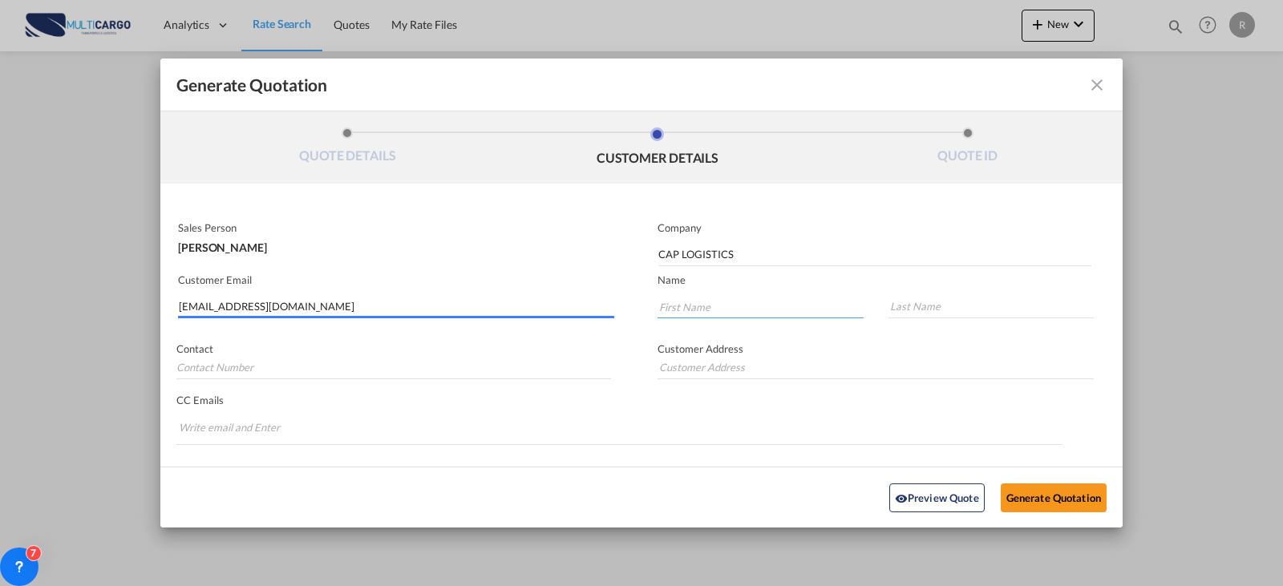
click at [684, 302] on input "Generate QuotationQUOTE ..." at bounding box center [761, 306] width 206 height 24
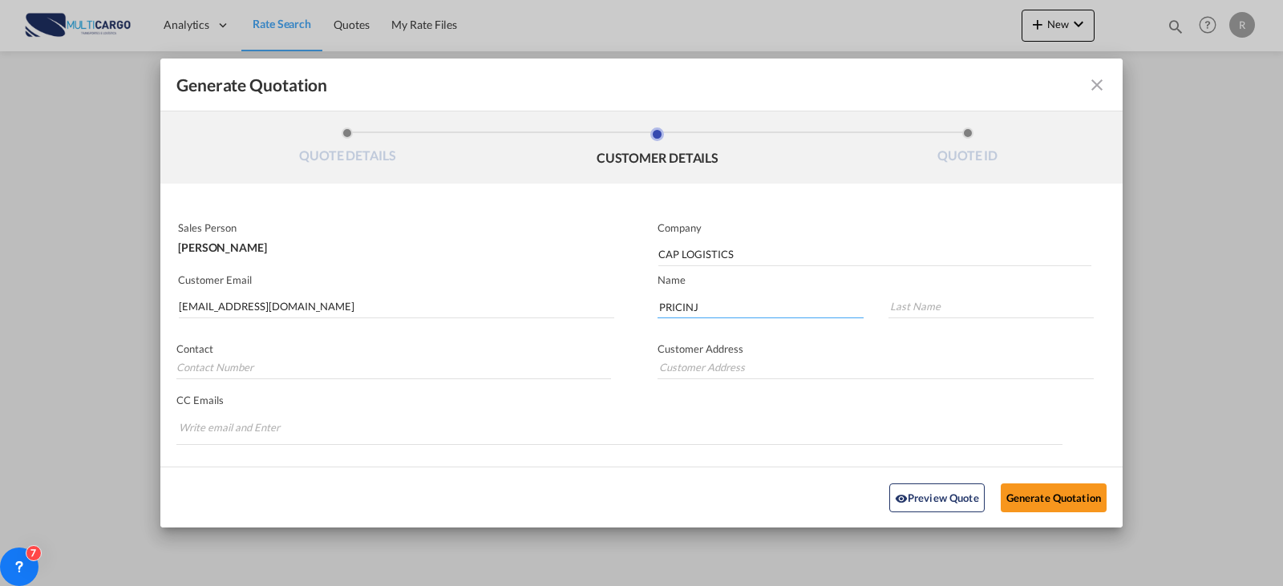
type input "PRICINJ"
type input "1"
click at [715, 314] on input "PRICINJ" at bounding box center [761, 306] width 206 height 24
type input "PRICING"
click at [1079, 488] on button "Generate Quotation" at bounding box center [1054, 497] width 106 height 29
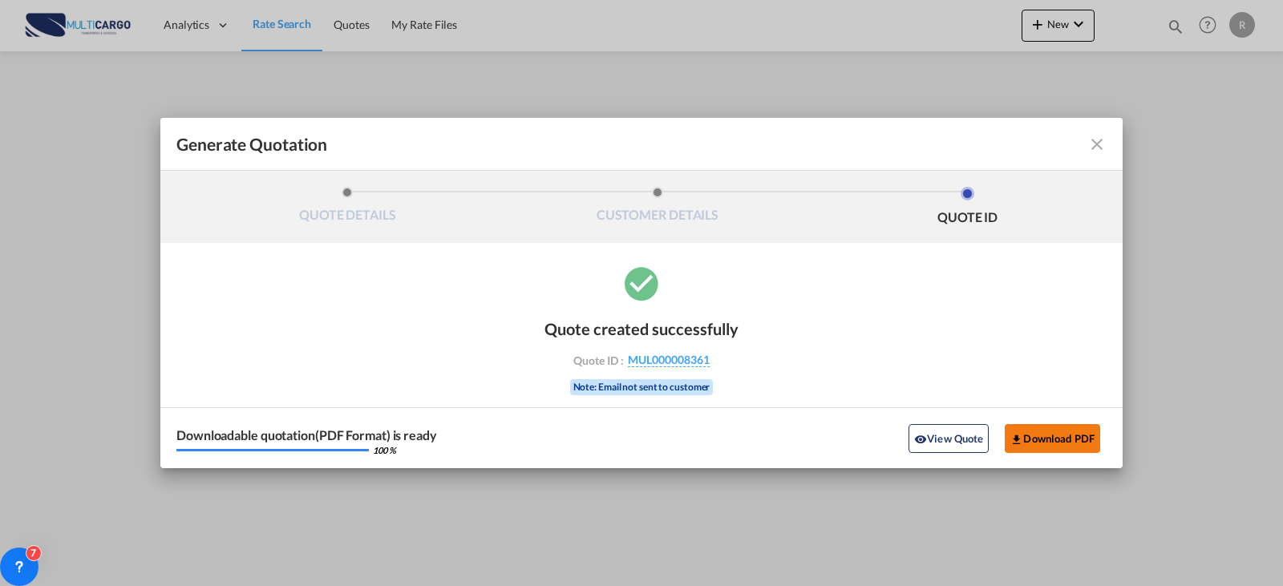
click at [1065, 435] on button "Download PDF" at bounding box center [1052, 438] width 95 height 29
click at [1105, 135] on md-icon "icon-close fg-AAA8AD cursor m-0" at bounding box center [1096, 144] width 19 height 19
